Goal: Navigation & Orientation: Go to known website

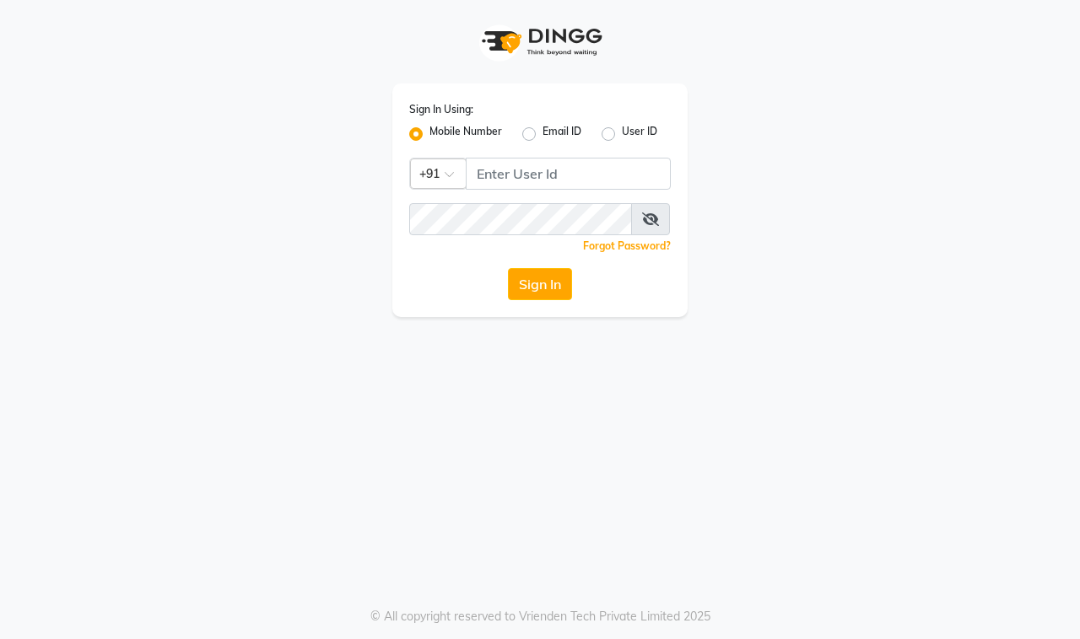
click at [622, 136] on label "User ID" at bounding box center [639, 134] width 35 height 20
click at [622, 135] on input "User ID" at bounding box center [627, 129] width 11 height 11
radio input "true"
radio input "false"
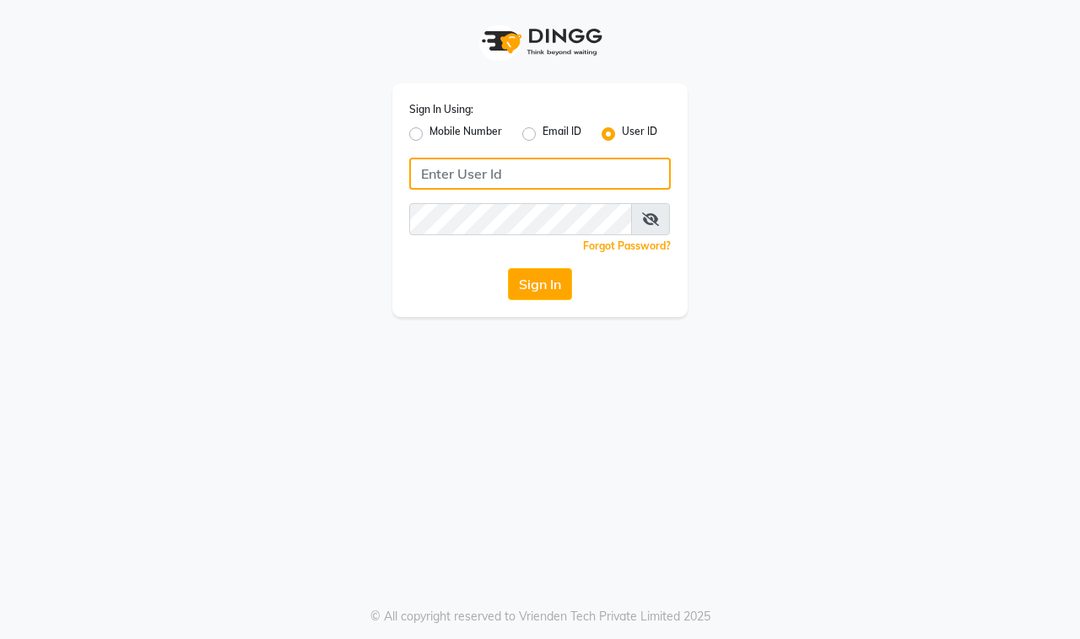
click at [571, 186] on input "Username" at bounding box center [539, 174] width 261 height 32
type input "elenorsalon"
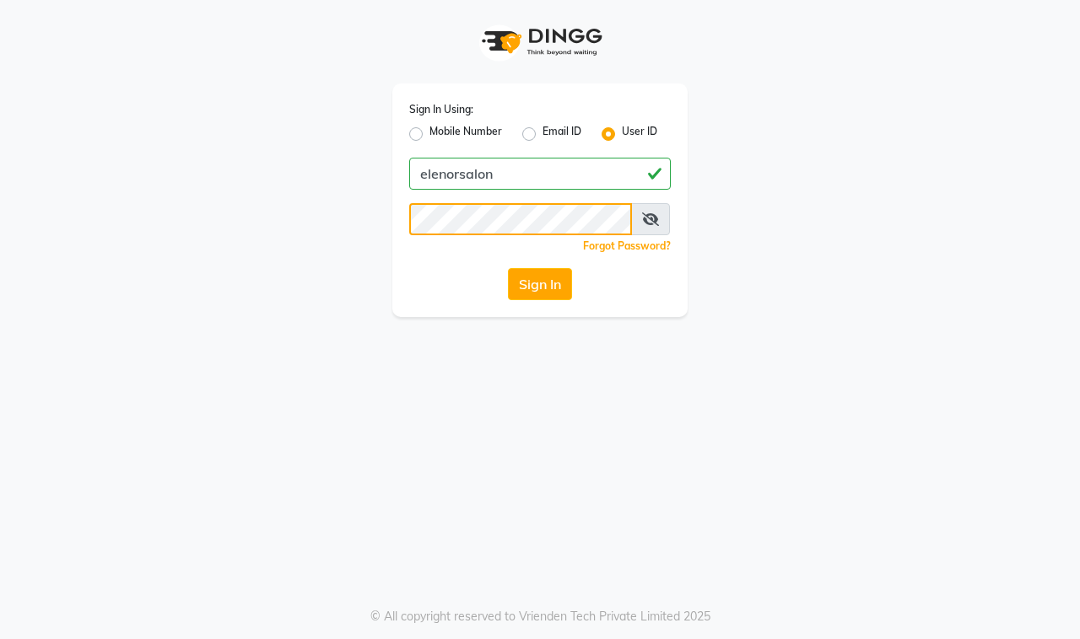
click at [508, 268] on button "Sign In" at bounding box center [540, 284] width 64 height 32
